Goal: Information Seeking & Learning: Find specific fact

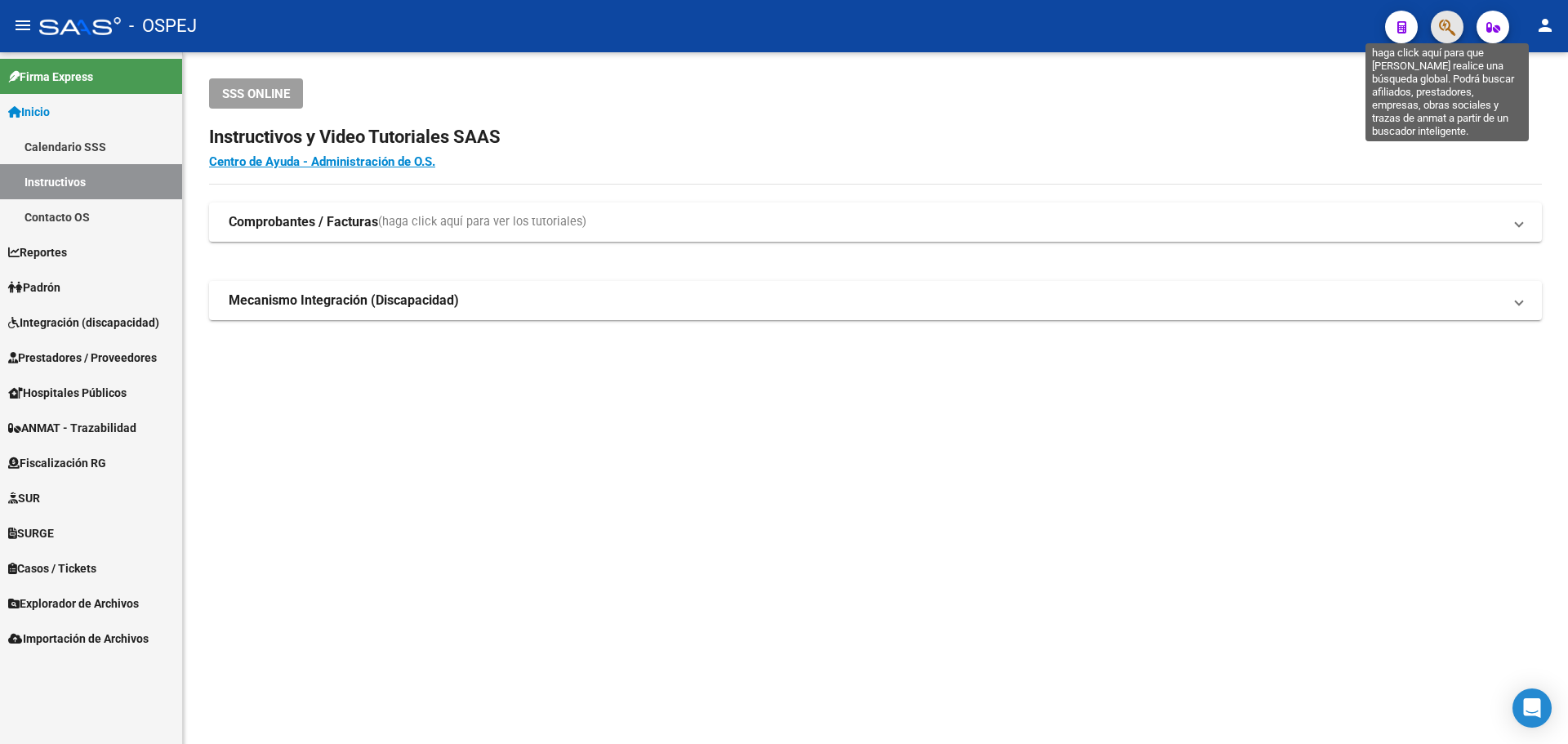
click at [1446, 27] on icon "button" at bounding box center [1446, 28] width 16 height 19
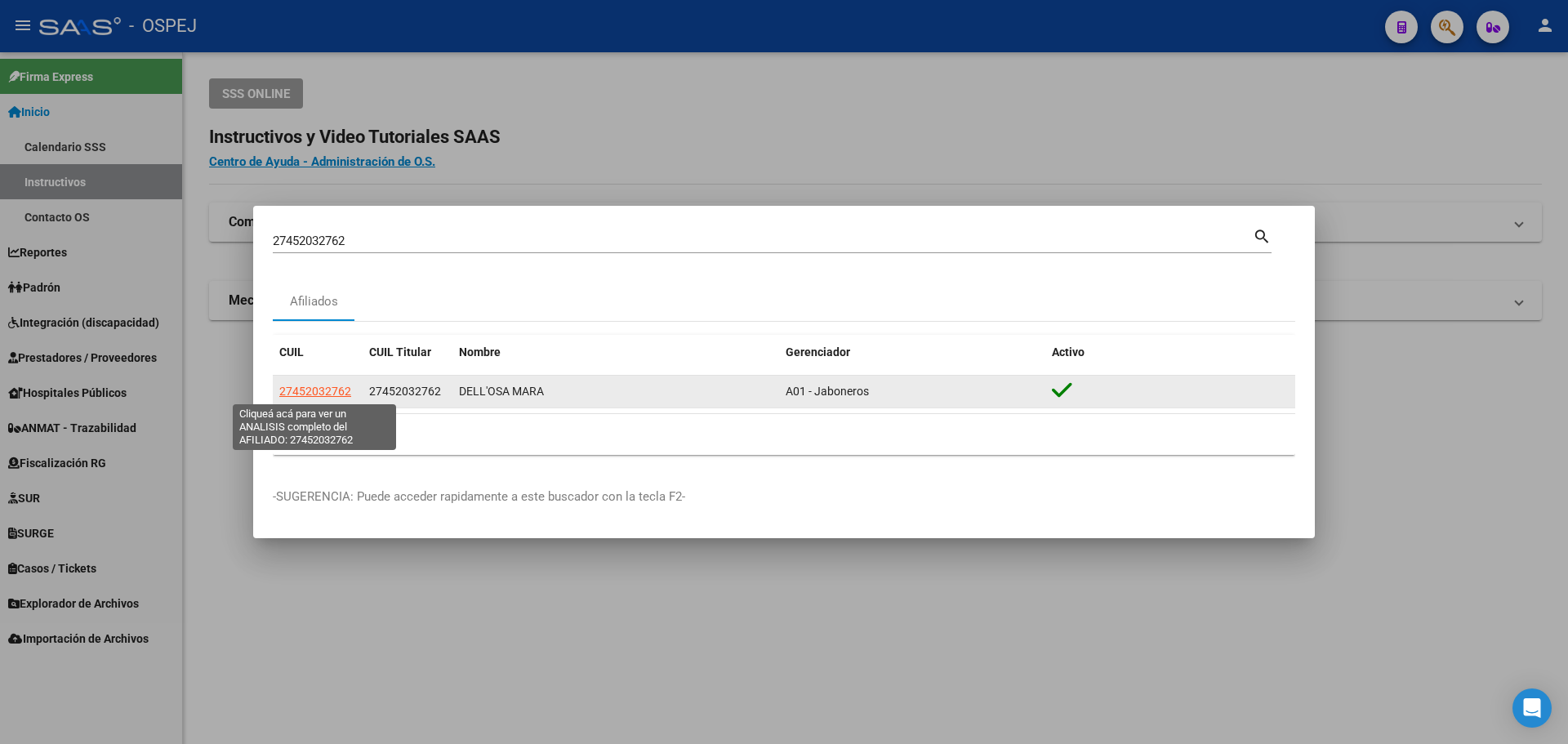
click at [303, 393] on span "27452032762" at bounding box center [315, 391] width 72 height 13
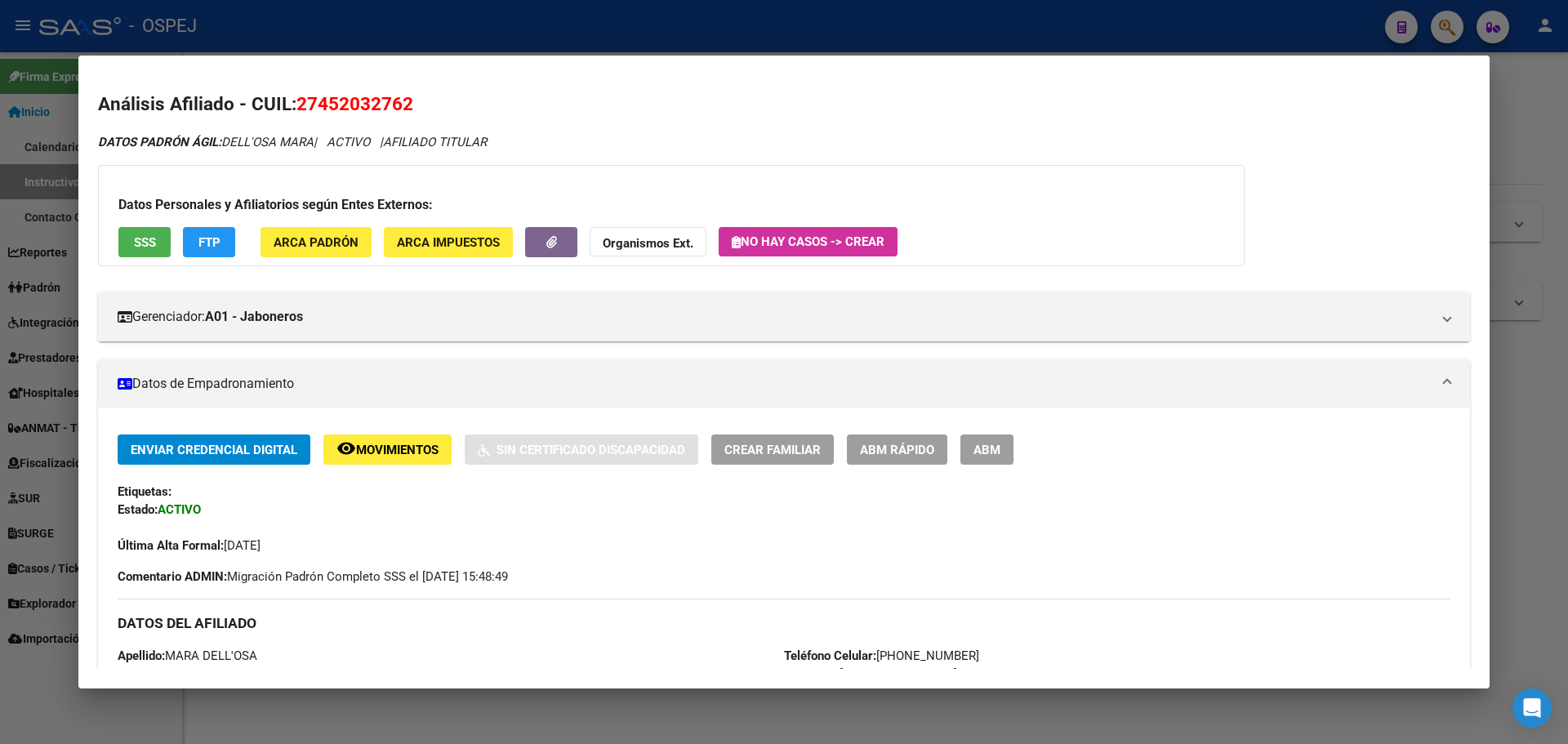
click at [375, 96] on span "27452032762" at bounding box center [354, 104] width 117 height 21
drag, startPoint x: 375, startPoint y: 96, endPoint x: 349, endPoint y: 92, distance: 26.3
click at [374, 96] on span "27452032762" at bounding box center [354, 104] width 117 height 21
copy span "27452032762"
click at [655, 235] on button "Organismos Ext." at bounding box center [648, 242] width 117 height 30
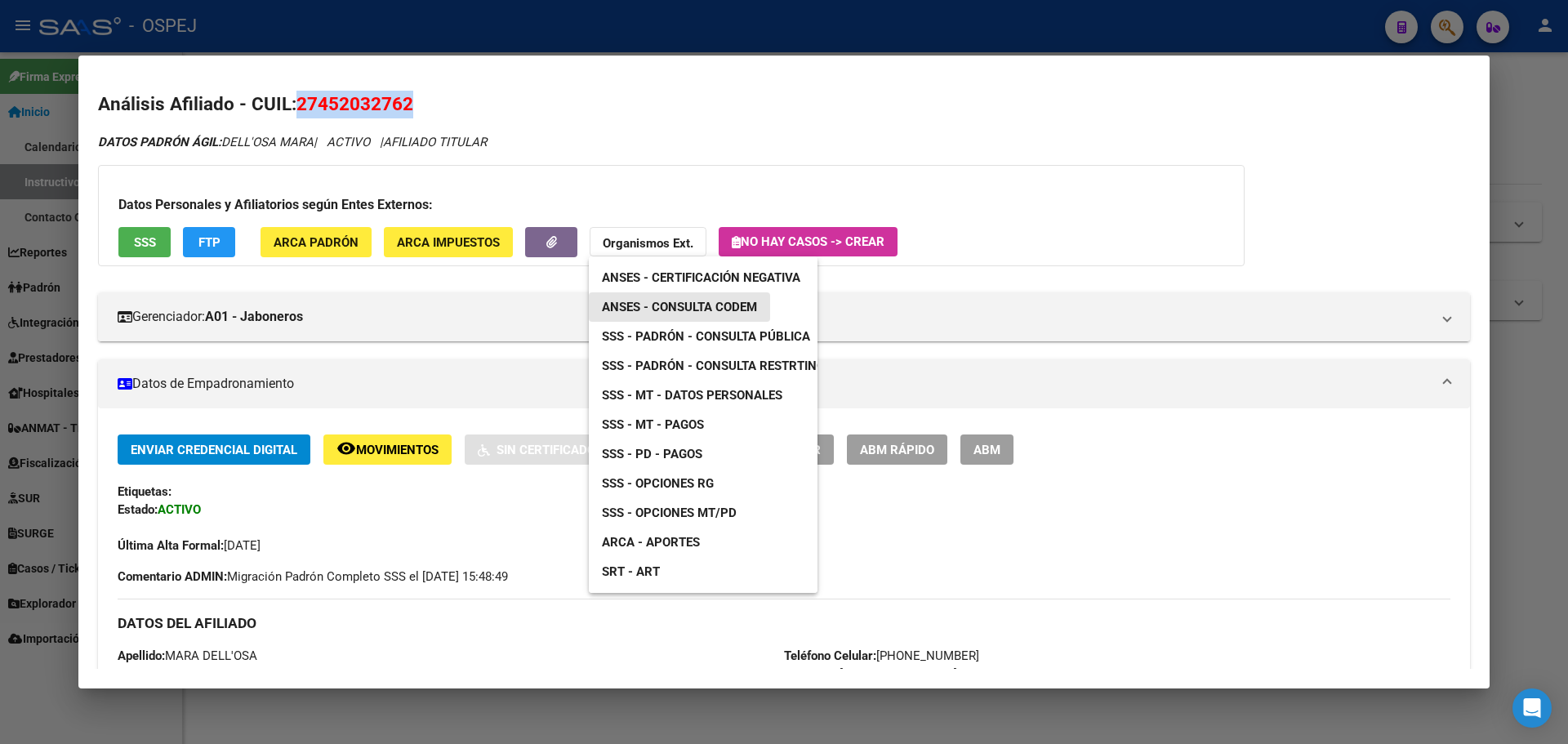
click at [685, 306] on span "ANSES - Consulta CODEM" at bounding box center [679, 307] width 155 height 14
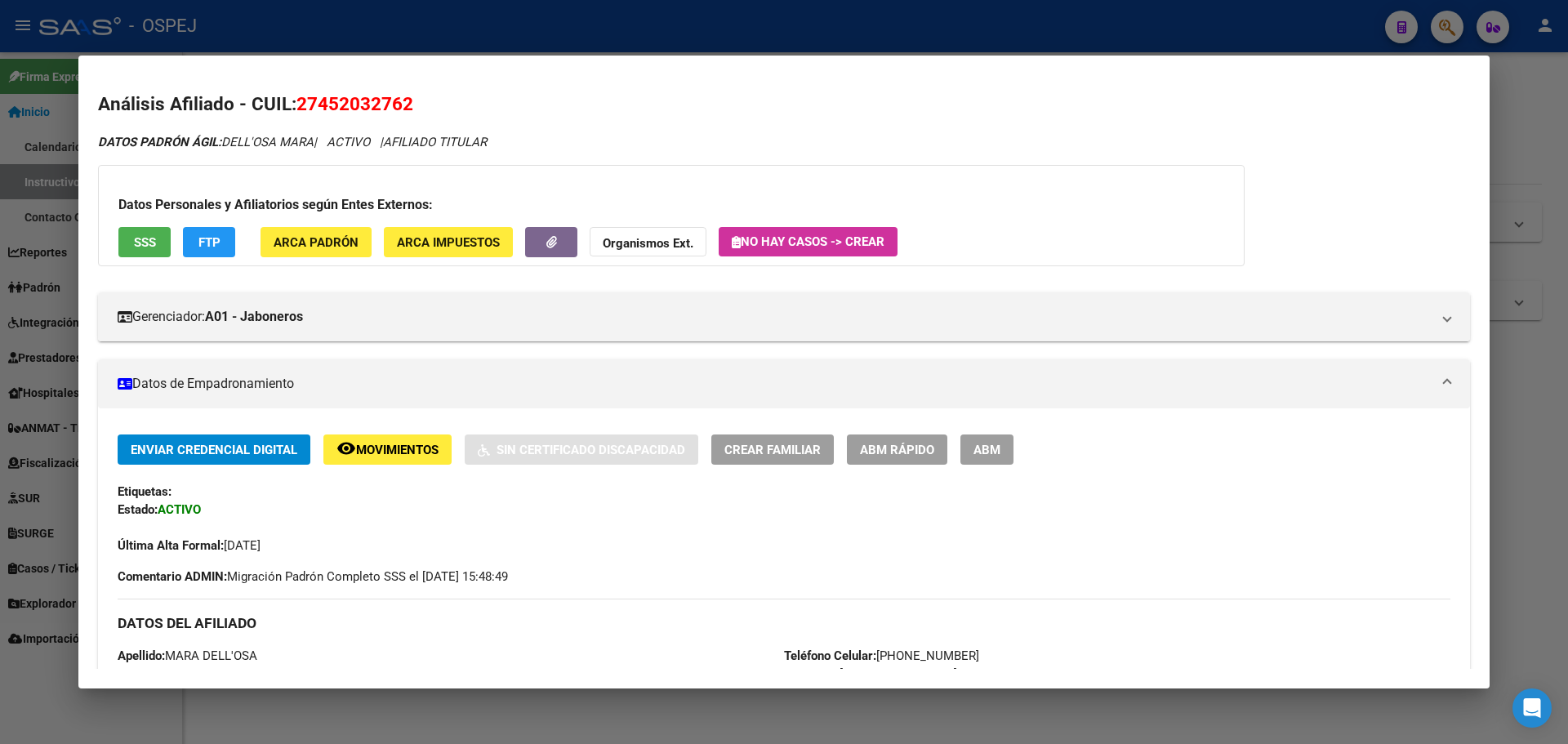
click at [323, 44] on div at bounding box center [784, 372] width 1568 height 744
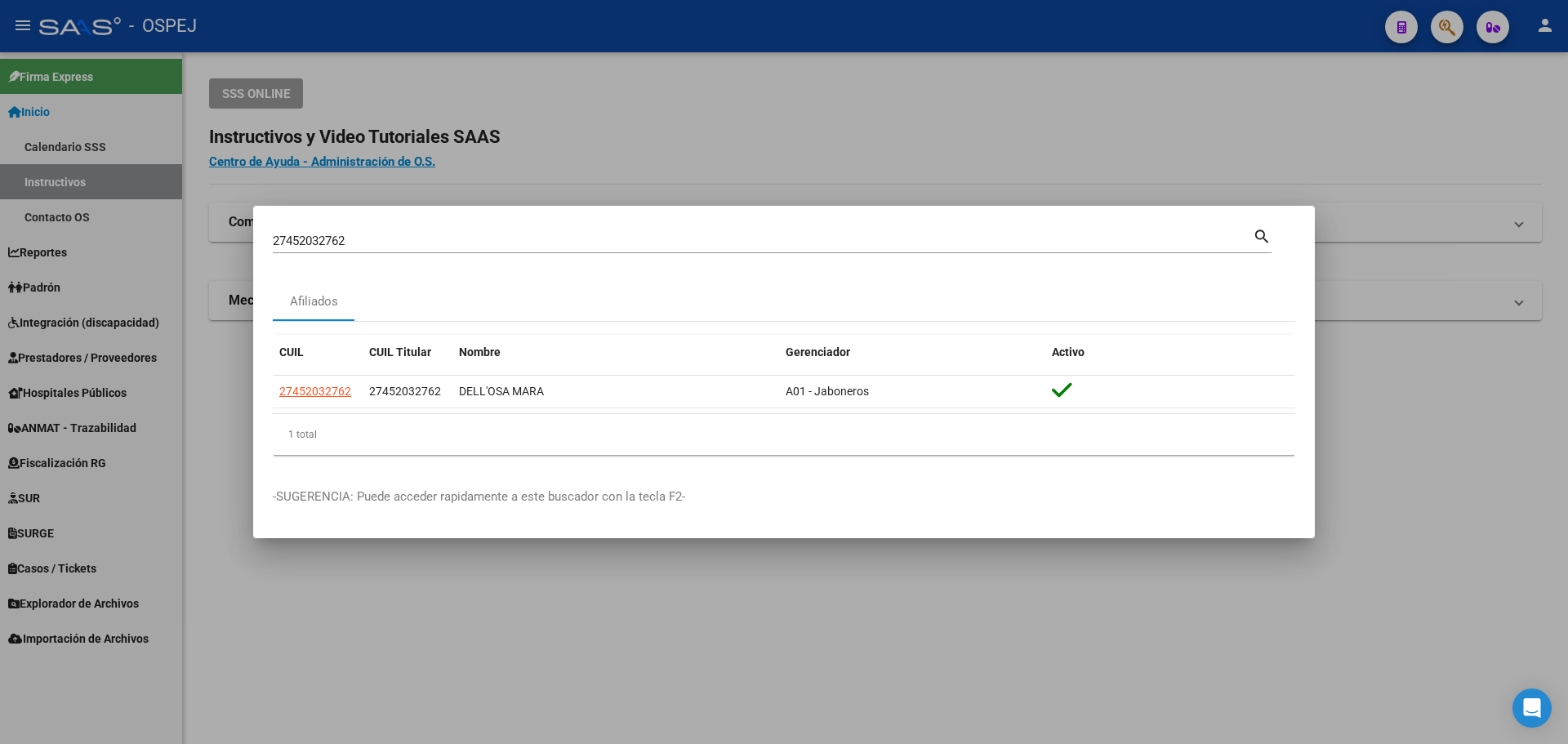
click at [334, 246] on input "27452032762" at bounding box center [763, 240] width 980 height 14
paste input "5837974"
type input "27455837974"
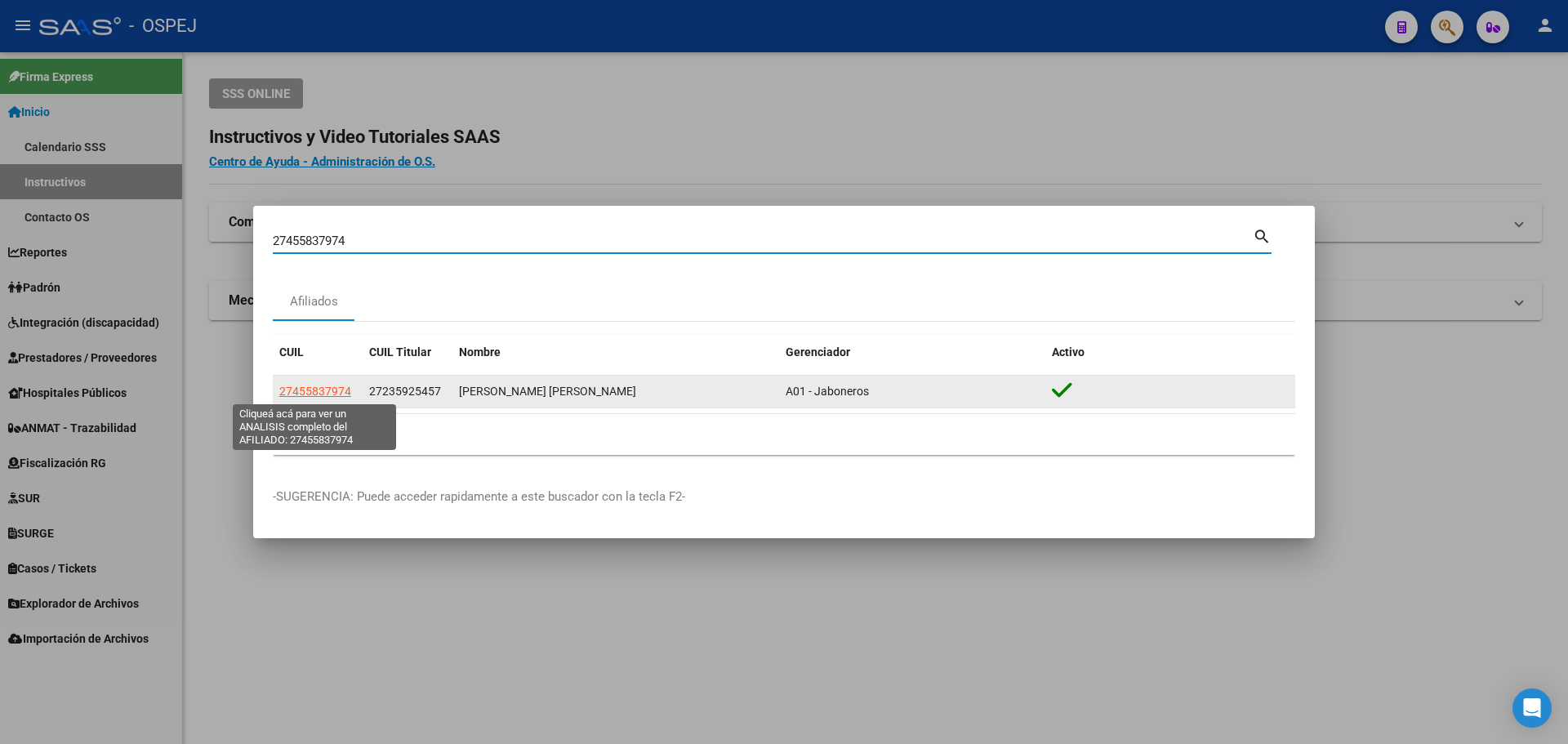
click at [329, 392] on span "27455837974" at bounding box center [315, 391] width 72 height 13
type textarea "27455837974"
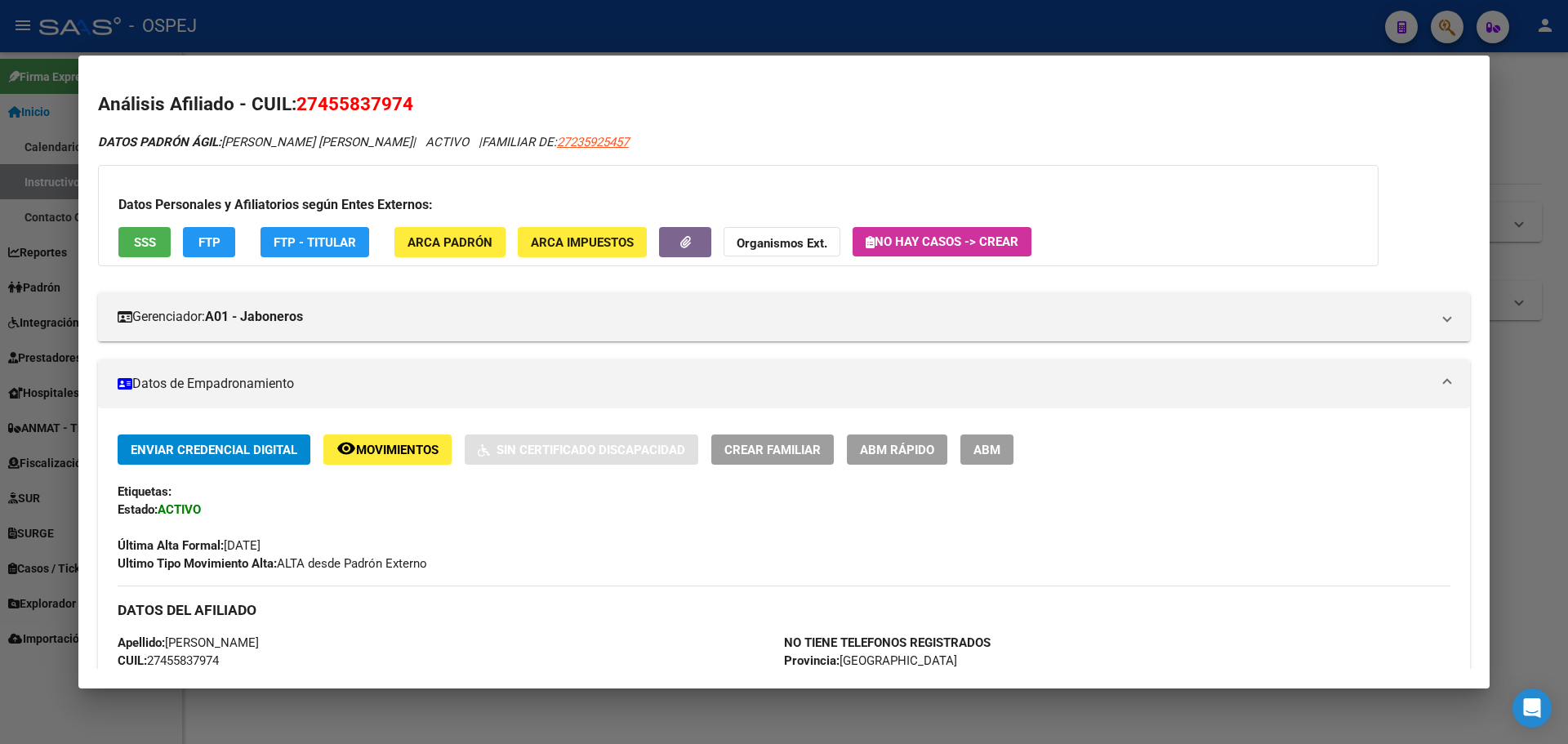
click at [788, 257] on button "Organismos Ext." at bounding box center [782, 242] width 117 height 30
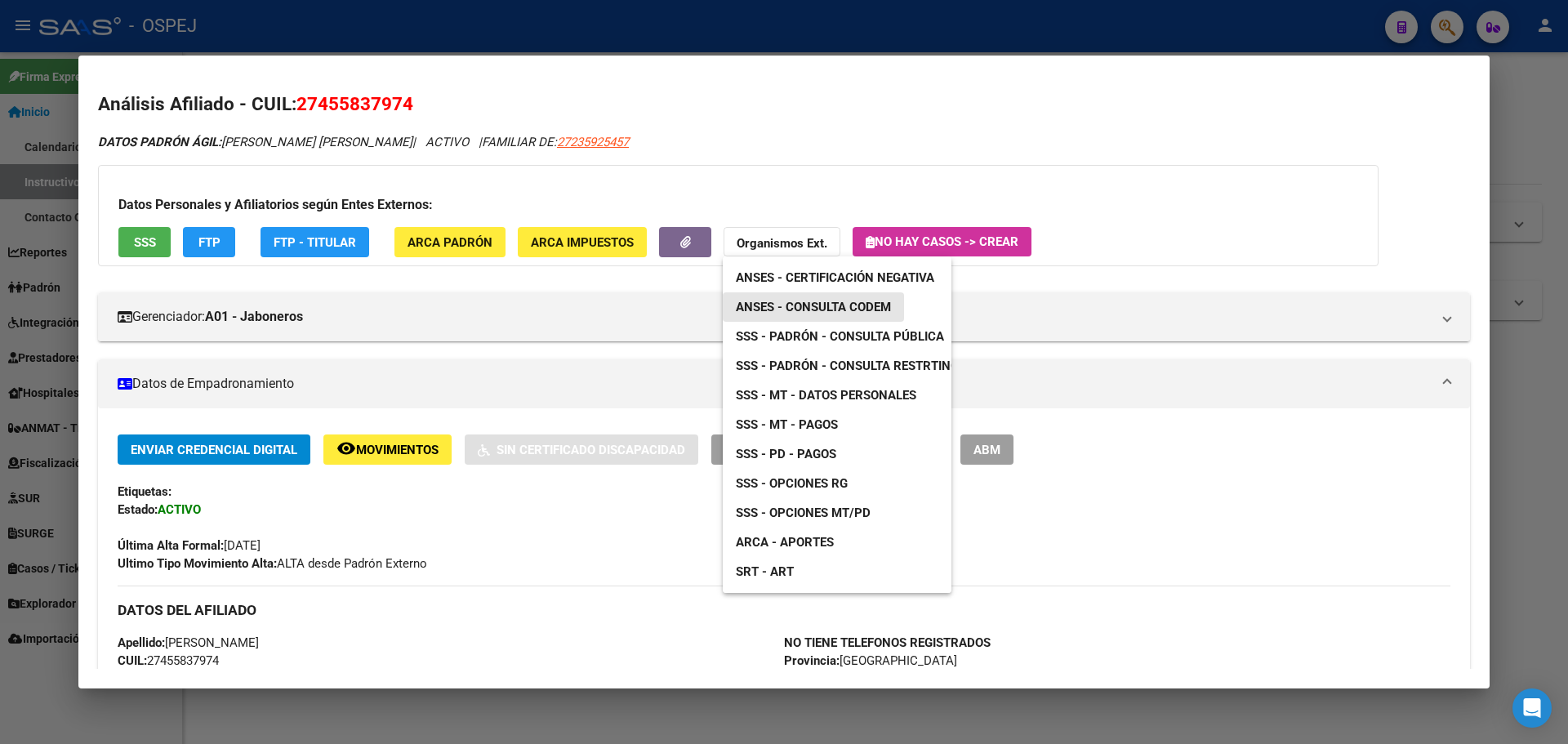
click at [793, 315] on span "ANSES - Consulta CODEM" at bounding box center [813, 307] width 155 height 14
